Goal: Information Seeking & Learning: Find specific fact

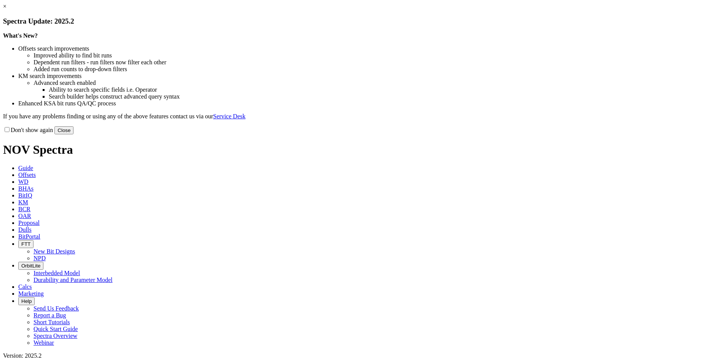
click at [74, 134] on button "Close" at bounding box center [63, 130] width 19 height 8
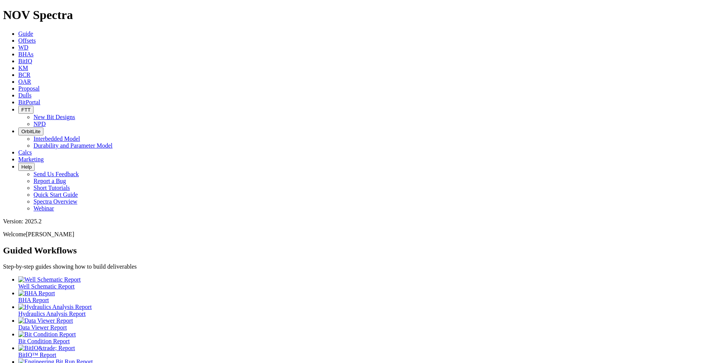
click at [36, 37] on span "Offsets" at bounding box center [27, 40] width 18 height 6
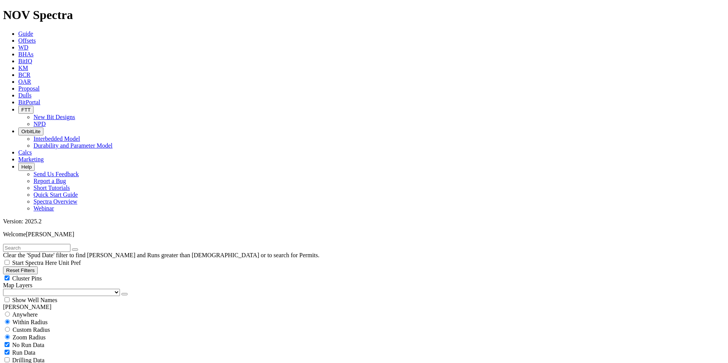
scroll to position [207, 0]
click at [26, 342] on span "No Run Data" at bounding box center [28, 345] width 32 height 6
checkbox input "false"
click at [60, 244] on input "text" at bounding box center [36, 248] width 67 height 8
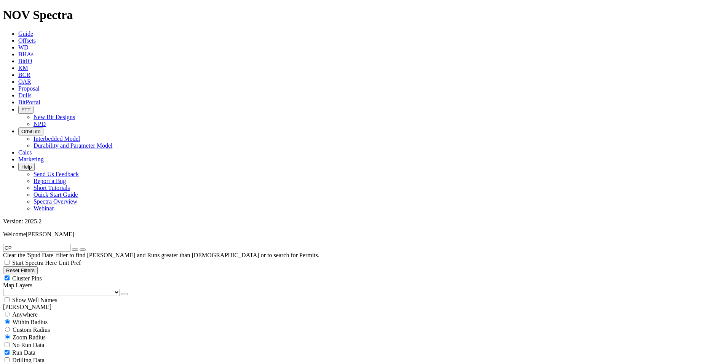
type input "CP"
click at [78, 249] on button "button" at bounding box center [75, 250] width 6 height 2
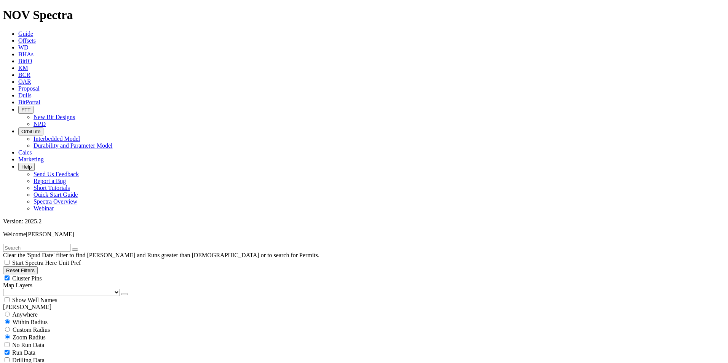
select select "? number:8.75 ?"
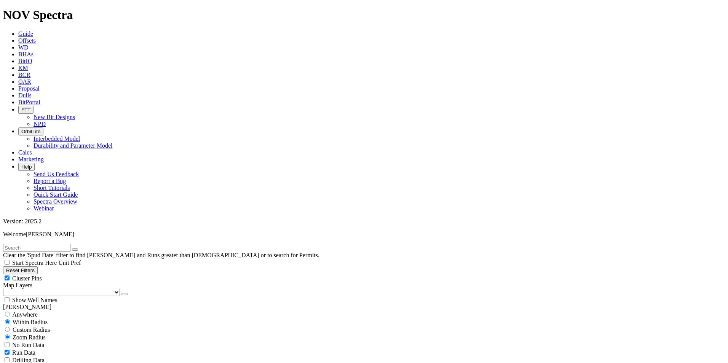
scroll to position [92043, 0]
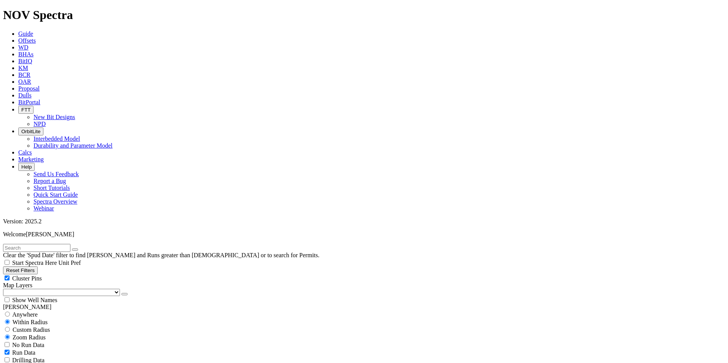
type input "[DATE]"
click at [30, 244] on input "text" at bounding box center [36, 248] width 67 height 8
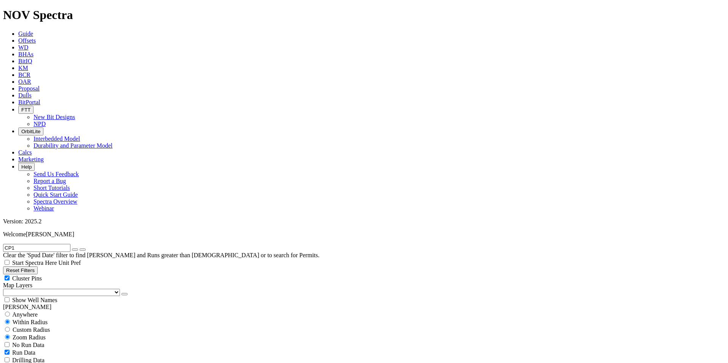
scroll to position [1293, 0]
type input "CP1"
click at [80, 249] on button "submit" at bounding box center [83, 250] width 6 height 2
